Goal: Contribute content

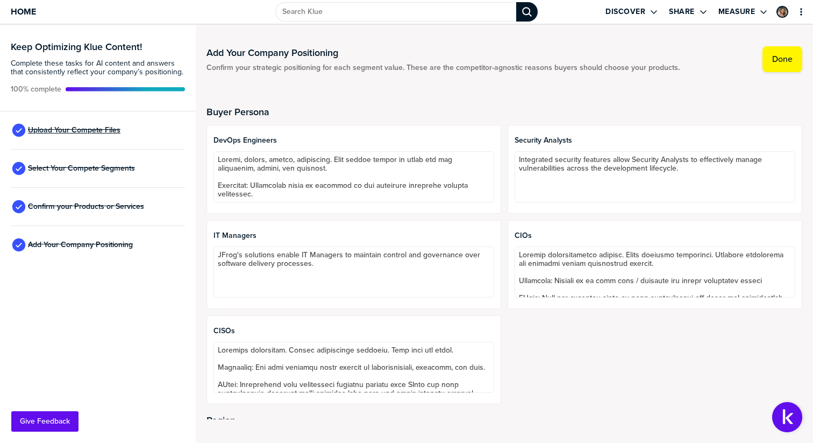
click at [78, 126] on span "Upload Your Compete Files" at bounding box center [74, 130] width 92 height 9
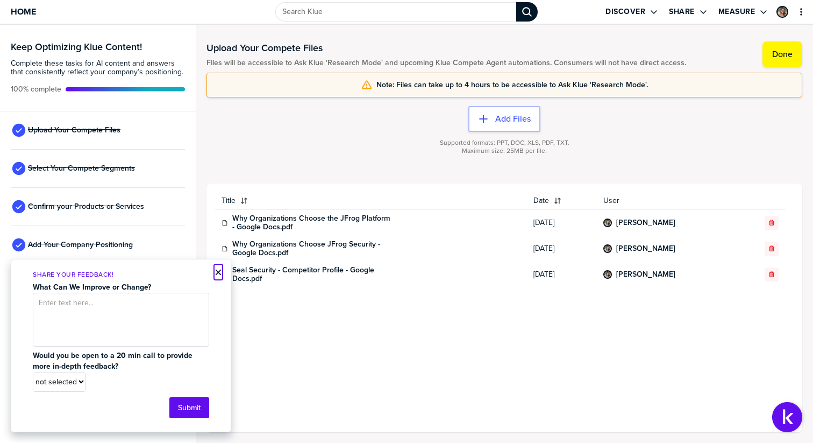
click at [218, 273] on button "×" at bounding box center [219, 272] width 8 height 13
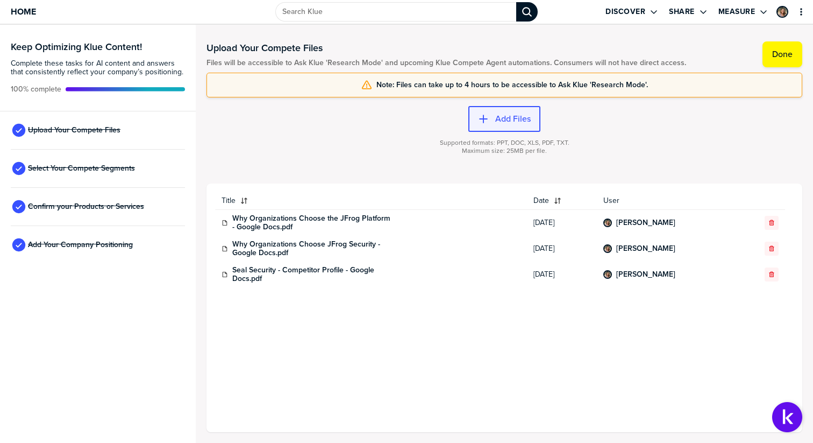
click at [496, 122] on label "Add Files" at bounding box center [512, 118] width 35 height 11
click at [18, 10] on span "Home" at bounding box center [23, 11] width 25 height 9
